Goal: Transaction & Acquisition: Purchase product/service

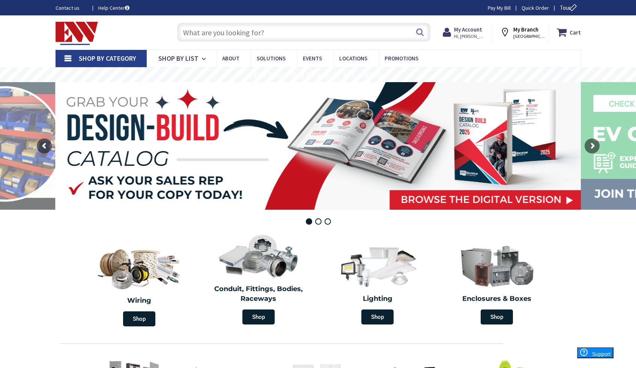
click at [248, 32] on input "text" at bounding box center [303, 32] width 253 height 19
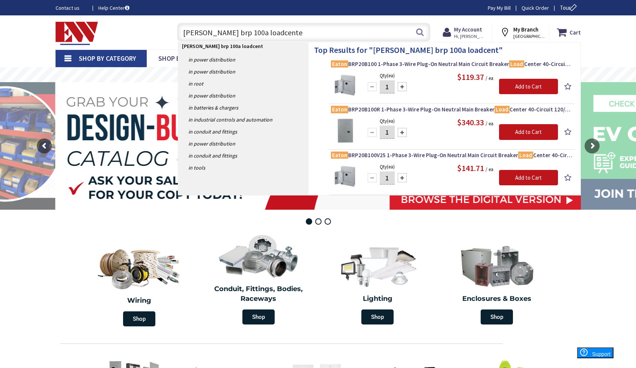
type input "eaton brp 100a loadcenter"
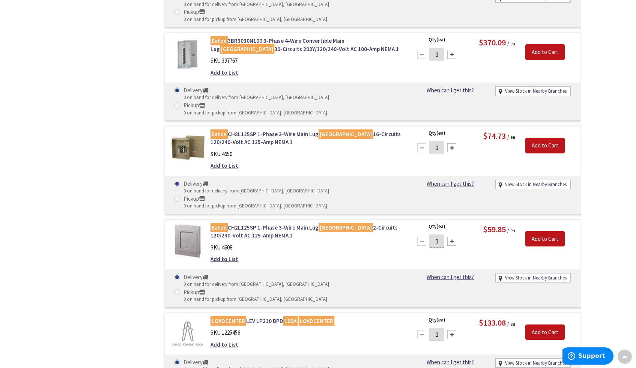
scroll to position [725, 0]
click at [286, 316] on mark "100A" at bounding box center [290, 320] width 14 height 9
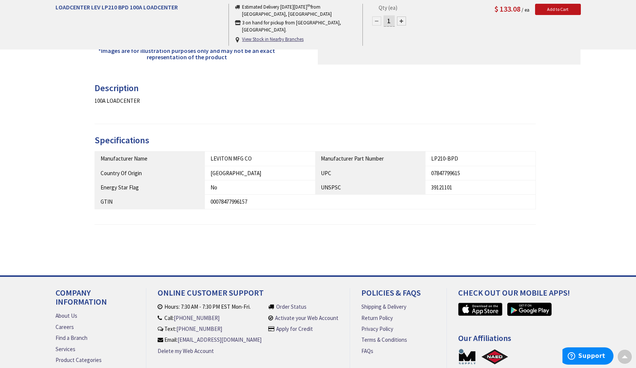
scroll to position [261, 0]
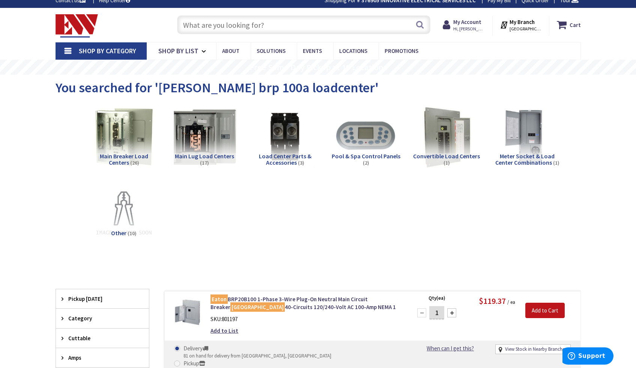
click at [204, 137] on img at bounding box center [204, 137] width 68 height 68
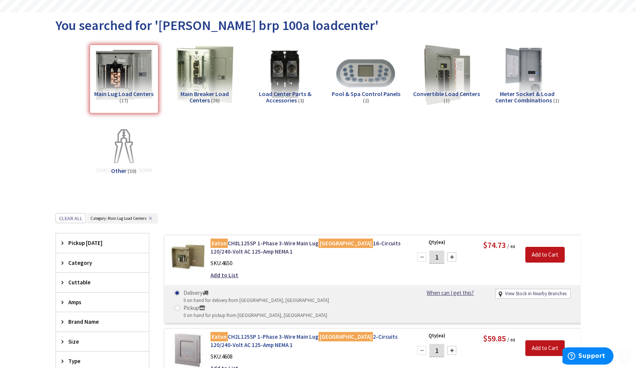
scroll to position [200, 0]
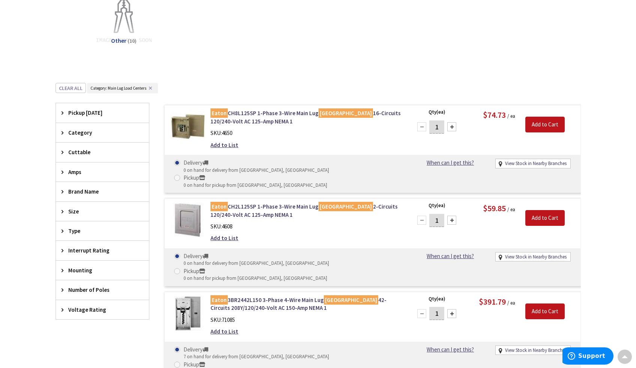
click at [98, 135] on span "Category" at bounding box center [98, 133] width 61 height 8
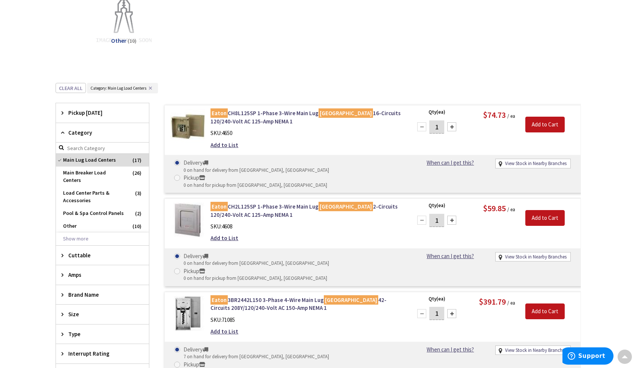
click at [98, 135] on span "Category" at bounding box center [98, 133] width 61 height 8
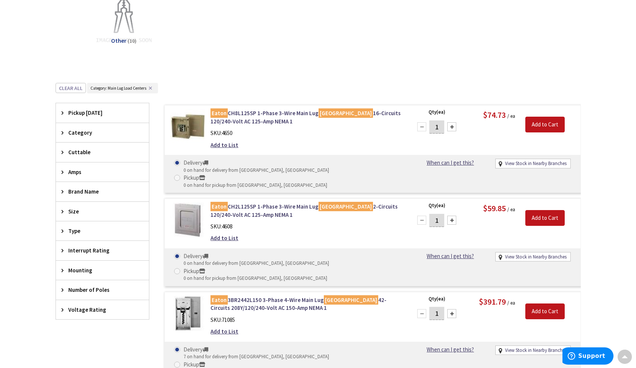
click at [87, 215] on span "Size" at bounding box center [98, 211] width 61 height 8
click at [89, 212] on span "Size" at bounding box center [98, 211] width 61 height 8
click at [90, 228] on span "Type" at bounding box center [98, 231] width 61 height 8
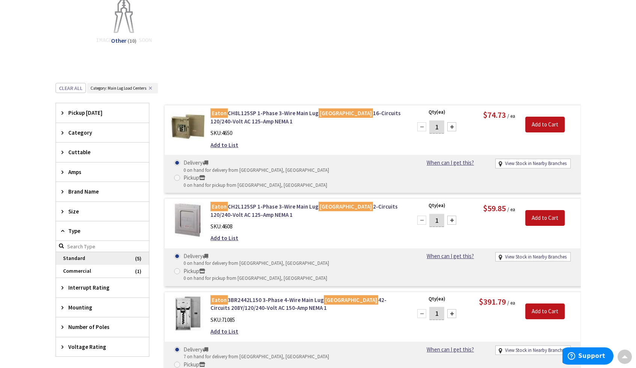
click at [83, 258] on span "Standard" at bounding box center [102, 258] width 93 height 13
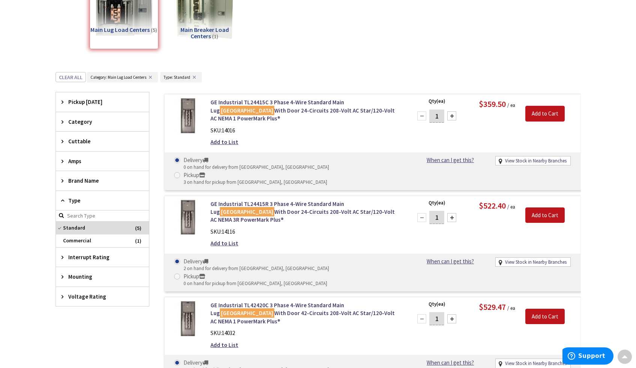
scroll to position [134, 0]
click at [101, 173] on div "Brand Name" at bounding box center [102, 180] width 93 height 19
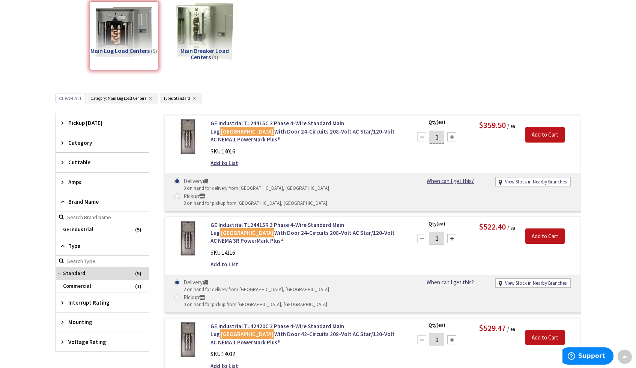
scroll to position [0, 0]
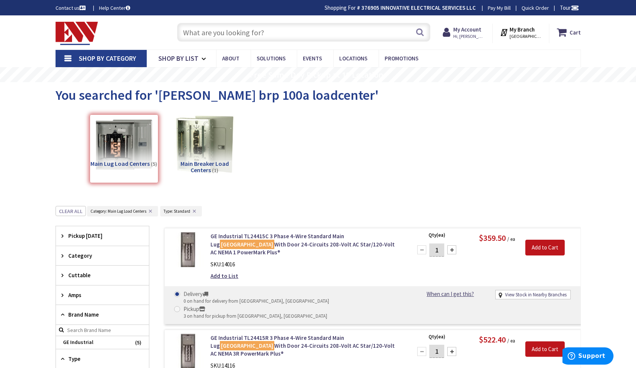
click at [238, 37] on input "text" at bounding box center [303, 32] width 253 height 19
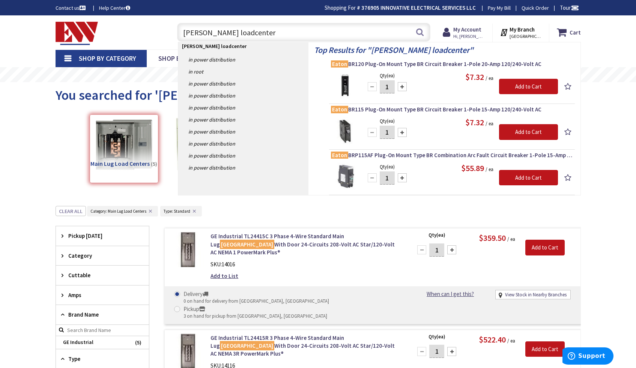
type input "eaton loadcenters"
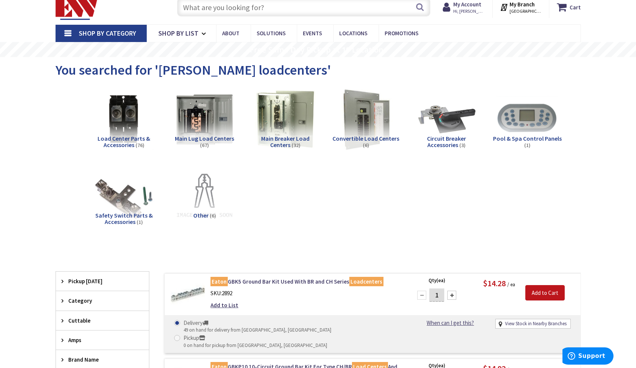
scroll to position [26, 0]
click at [287, 139] on span "Main Breaker Load Centers" at bounding box center [285, 141] width 48 height 14
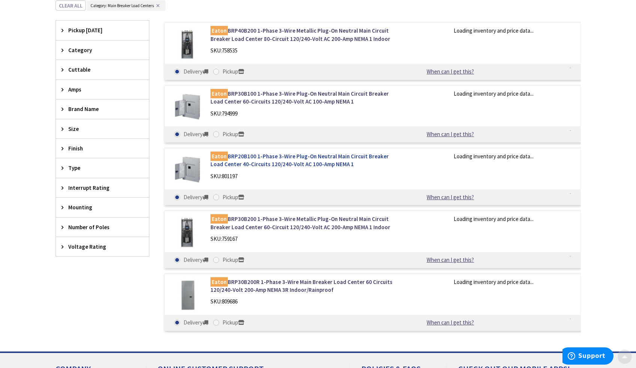
scroll to position [282, 0]
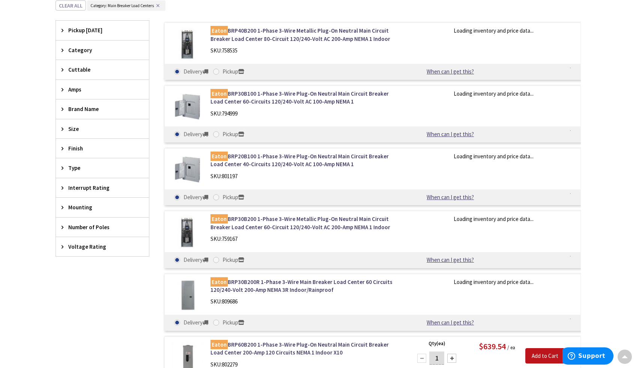
click at [98, 108] on span "Brand Name" at bounding box center [98, 109] width 61 height 8
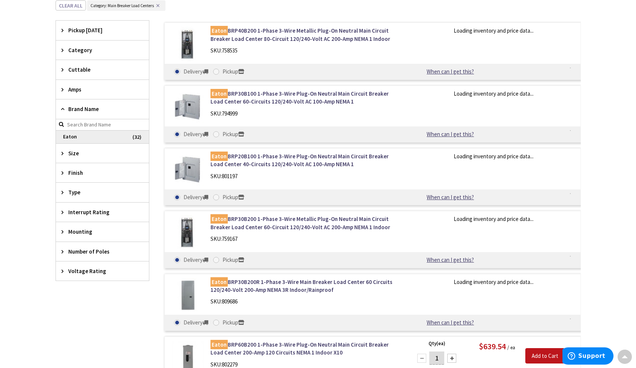
click at [116, 140] on span "Eaton" at bounding box center [102, 137] width 93 height 13
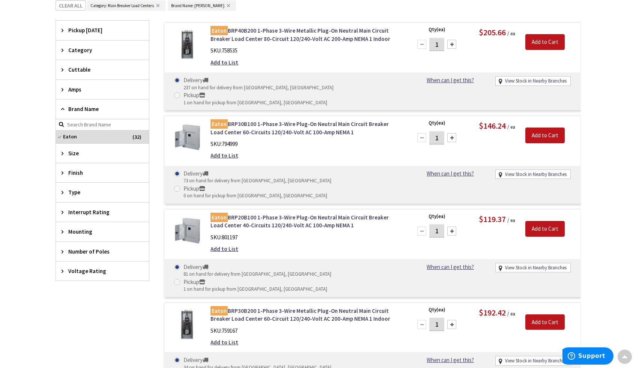
click at [77, 153] on span "Size" at bounding box center [98, 153] width 61 height 8
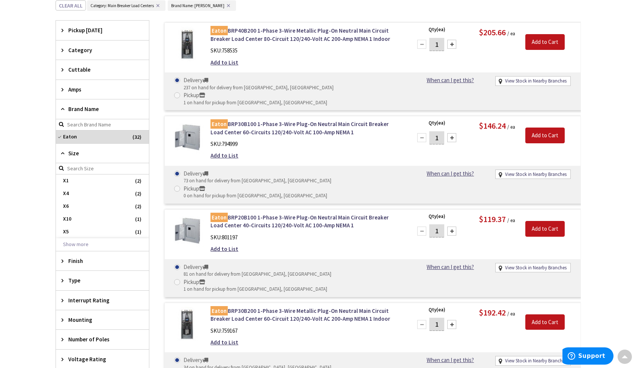
click at [77, 153] on span "Size" at bounding box center [98, 153] width 61 height 8
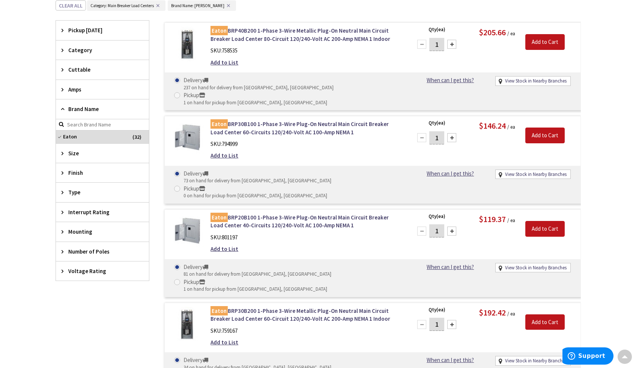
click at [95, 255] on span "Number of Poles" at bounding box center [98, 252] width 61 height 8
click at [96, 236] on div "Mounting" at bounding box center [102, 231] width 93 height 19
click at [96, 234] on span "Mounting" at bounding box center [98, 232] width 61 height 8
click at [97, 216] on div "Interrupt Rating" at bounding box center [102, 212] width 93 height 19
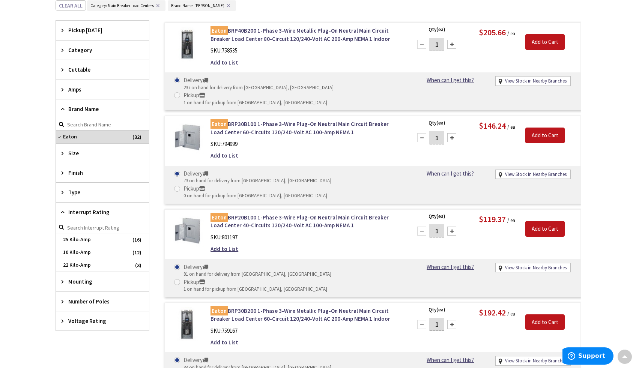
click at [98, 214] on span "Interrupt Rating" at bounding box center [98, 212] width 61 height 8
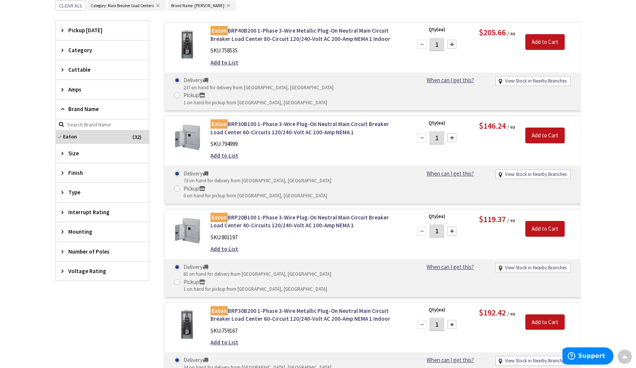
click at [98, 198] on div "Type" at bounding box center [102, 192] width 93 height 19
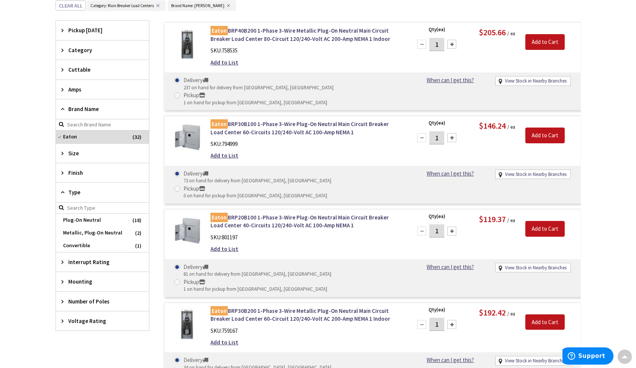
click at [98, 194] on span "Type" at bounding box center [98, 192] width 61 height 8
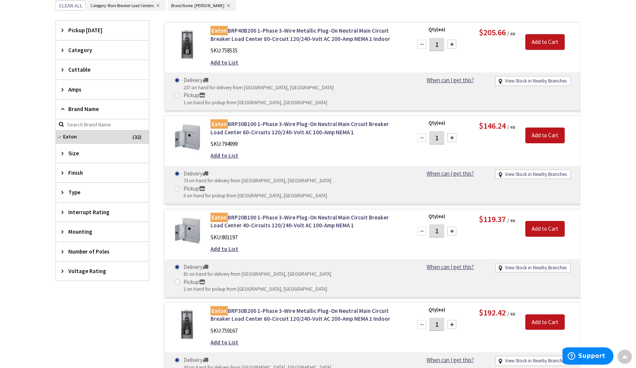
click at [103, 182] on div "Finish" at bounding box center [102, 172] width 93 height 19
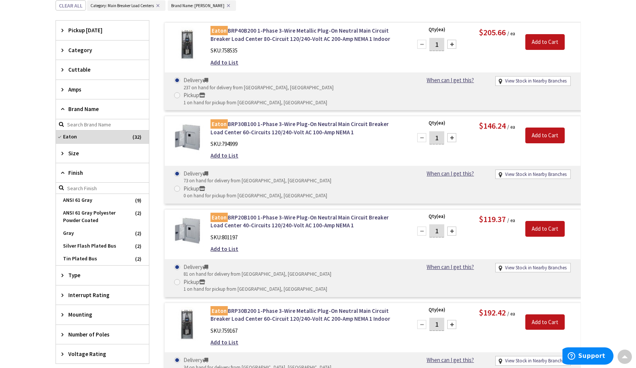
click at [104, 176] on span "Finish" at bounding box center [98, 173] width 61 height 8
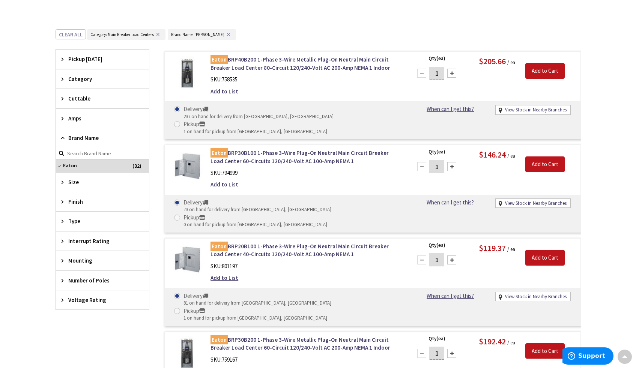
scroll to position [252, 0]
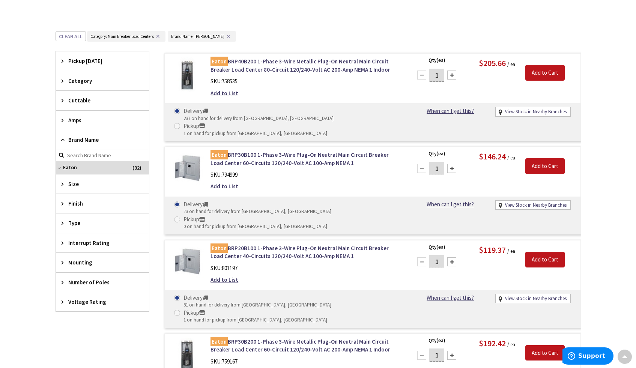
click at [108, 121] on span "Amps" at bounding box center [98, 120] width 61 height 8
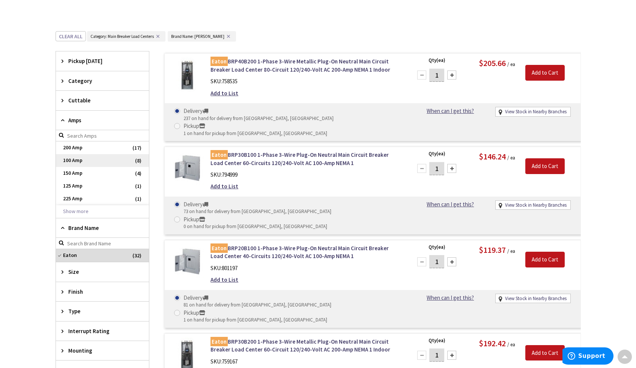
click at [79, 159] on span "100 Amp" at bounding box center [102, 160] width 93 height 13
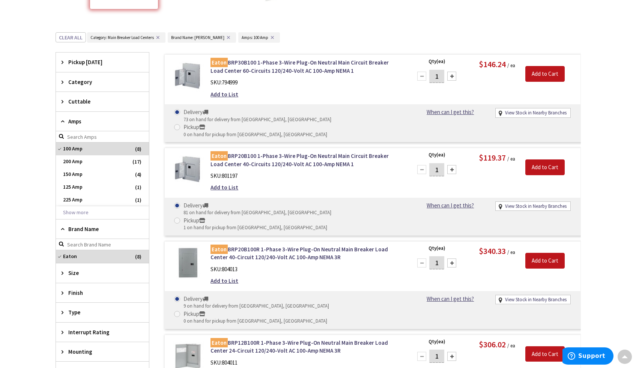
scroll to position [148, 0]
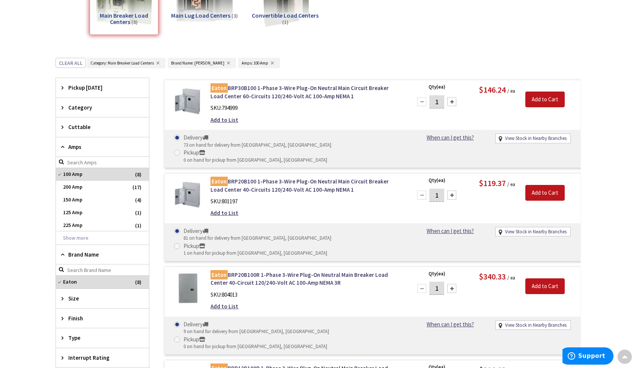
click at [91, 147] on span "Amps" at bounding box center [98, 147] width 61 height 8
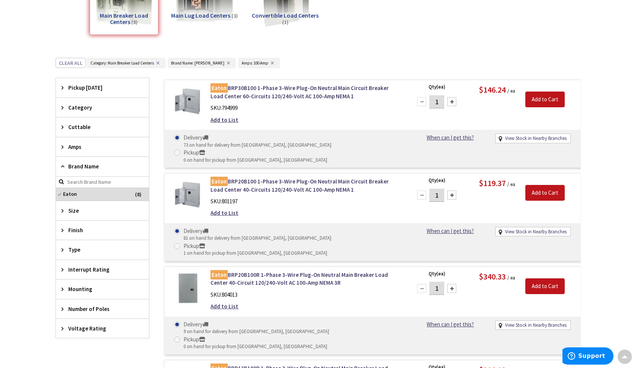
click at [100, 125] on span "Cuttable" at bounding box center [98, 127] width 61 height 8
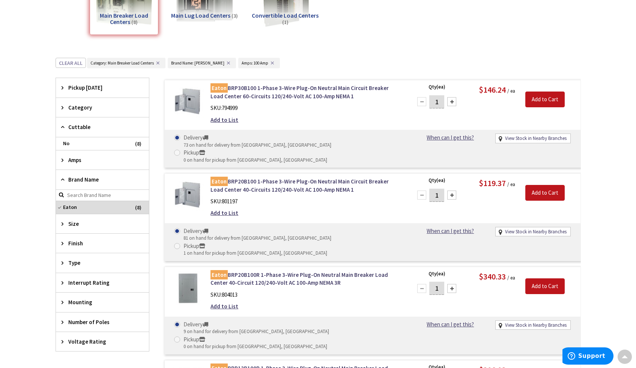
click at [100, 125] on span "Cuttable" at bounding box center [98, 127] width 61 height 8
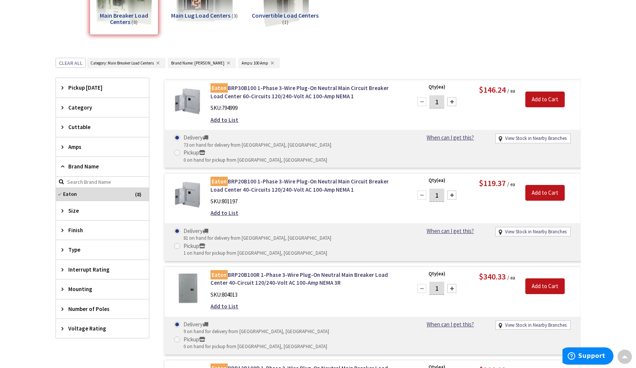
click at [104, 114] on div "Category" at bounding box center [102, 107] width 93 height 19
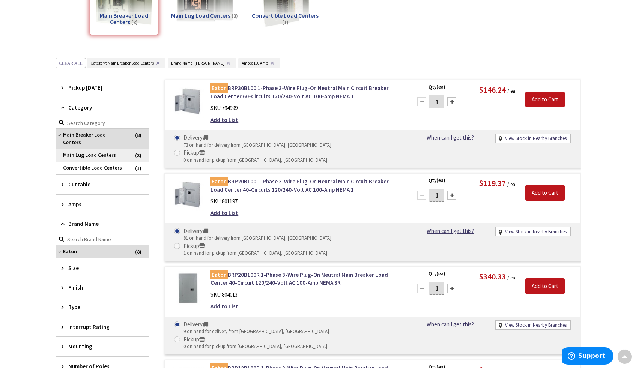
click at [102, 149] on span "Main Lug Load Centers" at bounding box center [102, 155] width 93 height 13
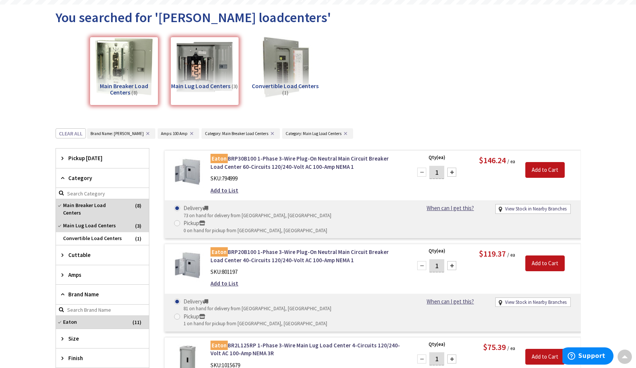
scroll to position [72, 0]
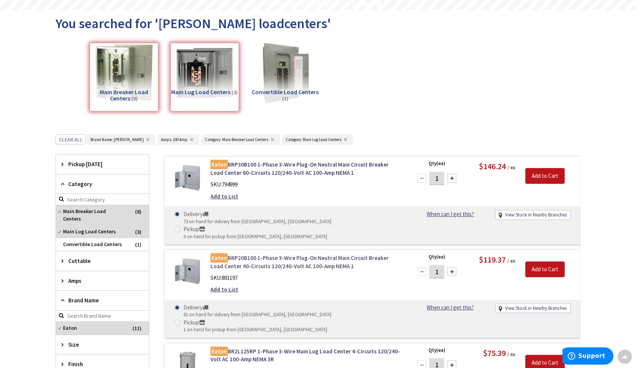
click at [288, 254] on link "Eaton BRP20B100 1-Phase 3-Wire Plug-On Neutral Main Circuit Breaker Load Center…" at bounding box center [305, 262] width 191 height 16
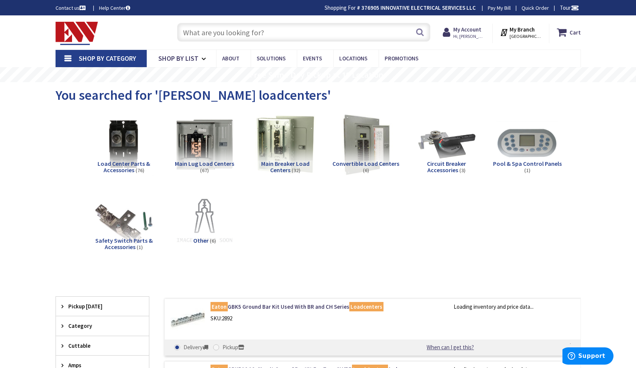
click at [277, 161] on span "Main Breaker Load Centers" at bounding box center [285, 167] width 48 height 14
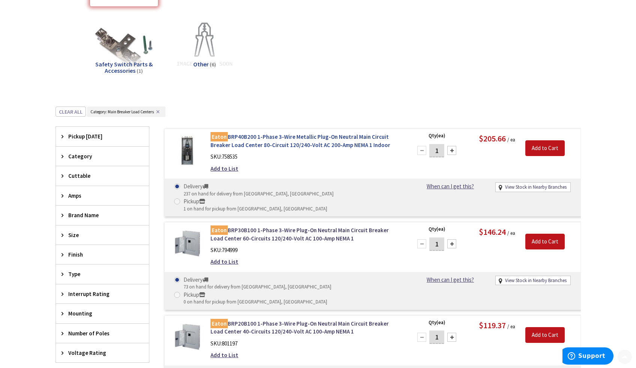
scroll to position [191, 0]
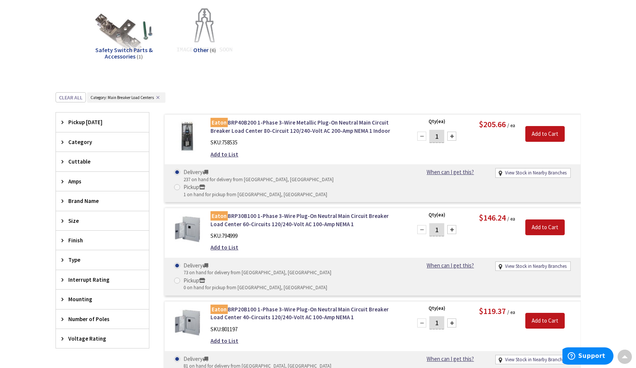
click at [103, 207] on div "Brand Name" at bounding box center [102, 200] width 93 height 19
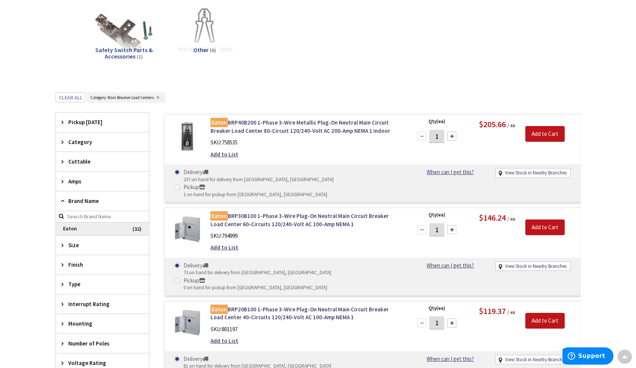
click at [106, 227] on span "Eaton" at bounding box center [102, 228] width 93 height 13
click at [98, 183] on span "Amps" at bounding box center [98, 181] width 61 height 8
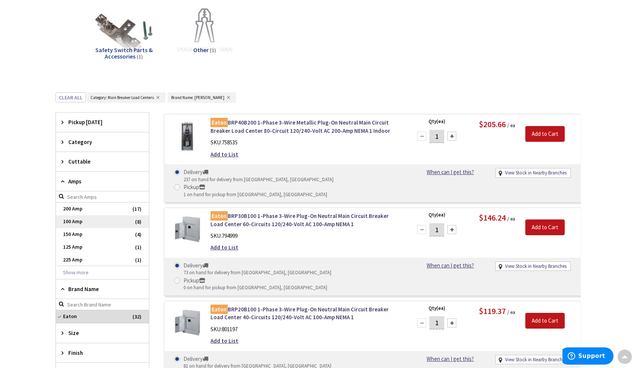
click at [83, 219] on span "100 Amp" at bounding box center [102, 221] width 93 height 13
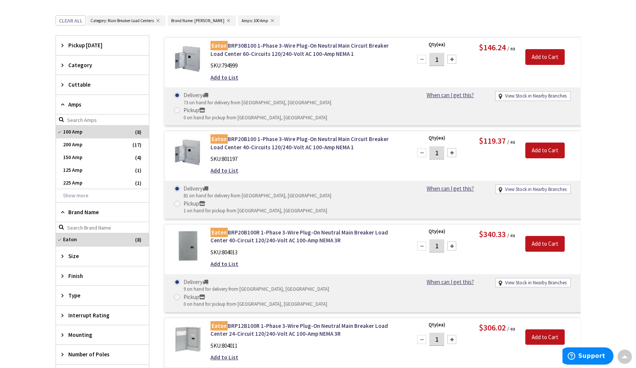
click at [93, 59] on div "Category" at bounding box center [102, 65] width 93 height 19
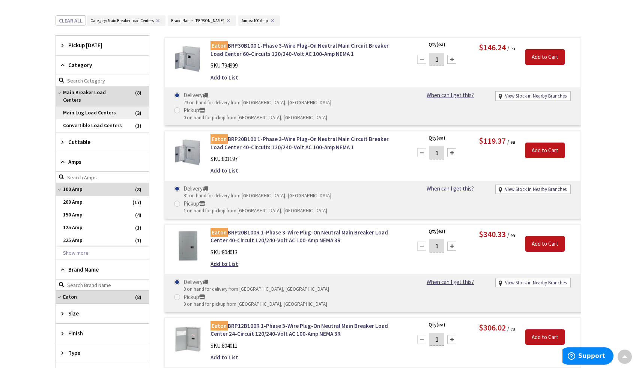
click at [99, 107] on span "Main Lug Load Centers" at bounding box center [102, 113] width 93 height 13
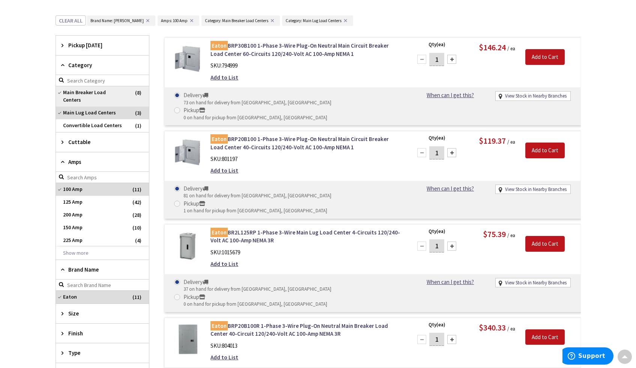
click at [118, 94] on span "Main Breaker Load Centers" at bounding box center [102, 96] width 93 height 20
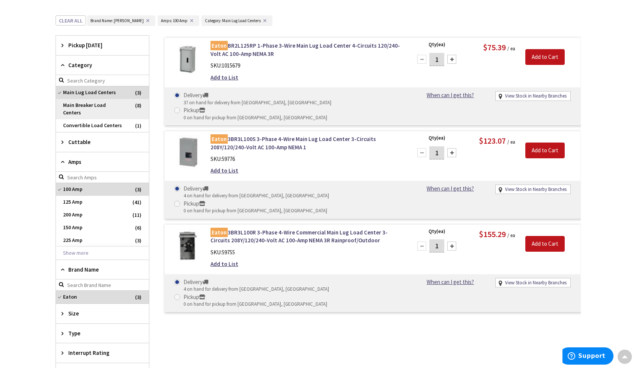
click at [104, 103] on span "Main Breaker Load Centers" at bounding box center [102, 109] width 93 height 20
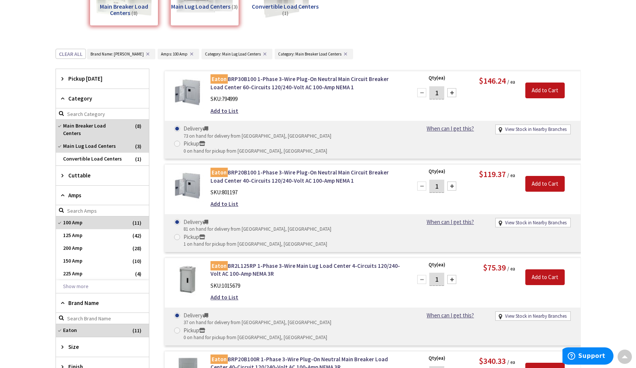
scroll to position [156, 0]
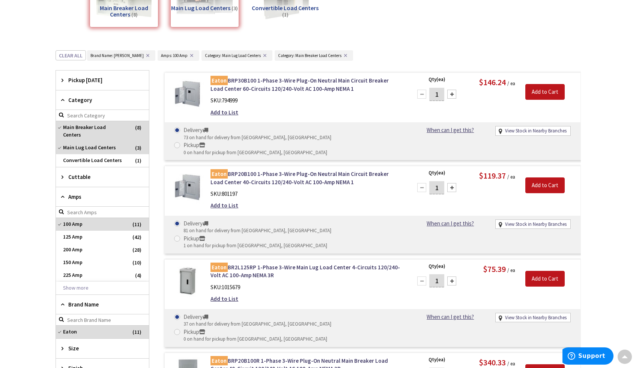
click at [205, 170] on div "Eaton BRP20B100 1-Phase 3-Wire Plug-On Neutral Main Circuit Breaker Load Center…" at bounding box center [306, 192] width 202 height 44
drag, startPoint x: 205, startPoint y: 156, endPoint x: 211, endPoint y: 158, distance: 5.8
click at [211, 170] on div "Eaton BRP20B100 1-Phase 3-Wire Plug-On Neutral Main Circuit Breaker Load Center…" at bounding box center [306, 192] width 202 height 44
drag, startPoint x: 209, startPoint y: 158, endPoint x: 255, endPoint y: 159, distance: 46.5
click at [255, 170] on div "Eaton BRP20B100 1-Phase 3-Wire Plug-On Neutral Main Circuit Breaker Load Center…" at bounding box center [306, 192] width 202 height 44
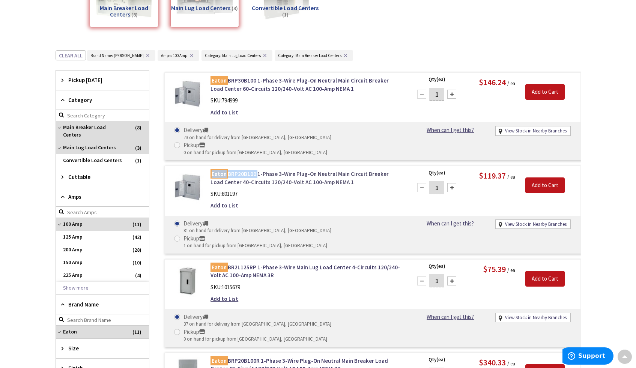
copy link "Eaton BRP20B100"
click at [258, 170] on link "Eaton BRP20B100 1-Phase 3-Wire Plug-On Neutral Main Circuit Breaker Load Center…" at bounding box center [305, 178] width 191 height 16
click at [257, 170] on link "Eaton BRP20B100 1-Phase 3-Wire Plug-On Neutral Main Circuit Breaker Load Center…" at bounding box center [305, 178] width 191 height 16
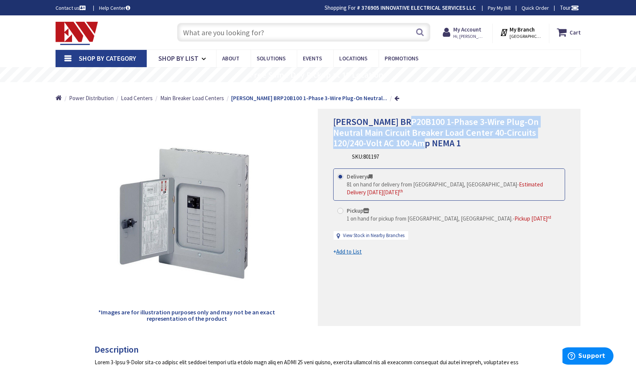
drag, startPoint x: 405, startPoint y: 123, endPoint x: 431, endPoint y: 143, distance: 32.6
click at [431, 143] on h1 "[PERSON_NAME] BRP20B100 1-Phase 3-Wire Plug-On Neutral Main Circuit Breaker Loa…" at bounding box center [449, 133] width 232 height 32
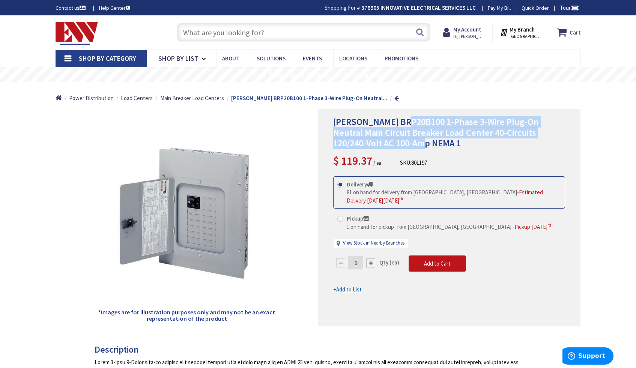
copy span "1-Phase 3-Wire Plug-On Neutral Main Circuit Breaker Load Center 40-Circuits 120…"
